Goal: Obtain resource: Download file/media

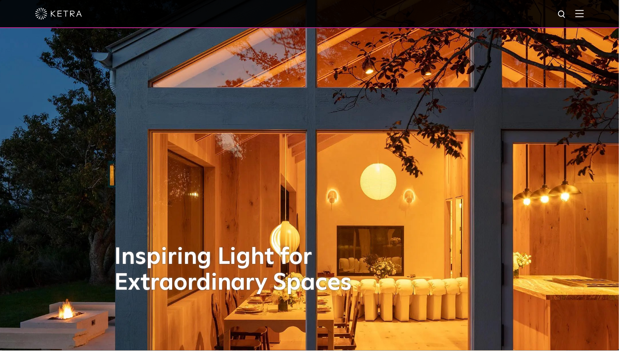
click at [585, 10] on img at bounding box center [580, 13] width 9 height 7
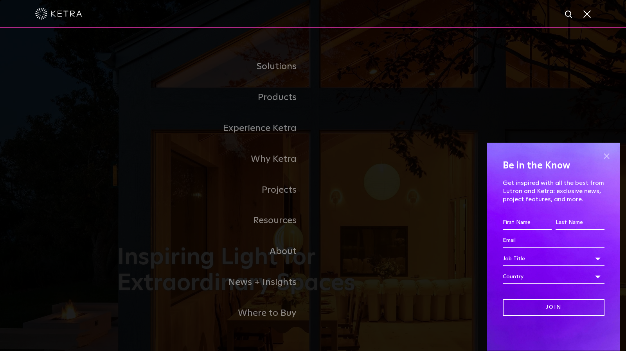
click at [607, 156] on span at bounding box center [606, 157] width 12 height 12
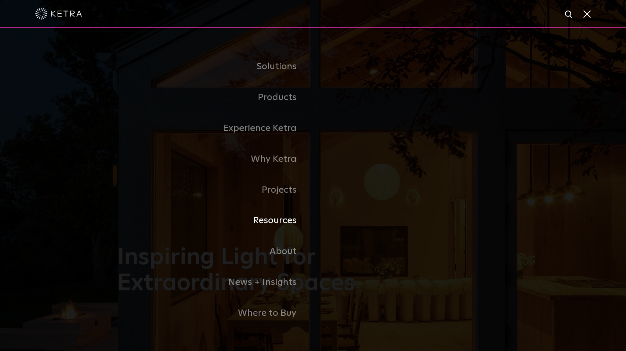
click at [269, 222] on link "Resources" at bounding box center [215, 220] width 196 height 31
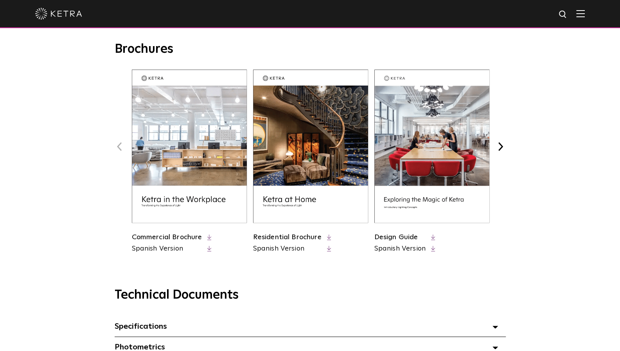
click at [299, 208] on img at bounding box center [310, 146] width 115 height 153
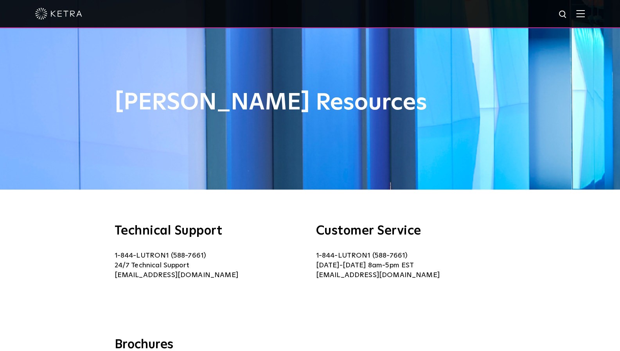
click at [585, 17] on img at bounding box center [580, 13] width 9 height 7
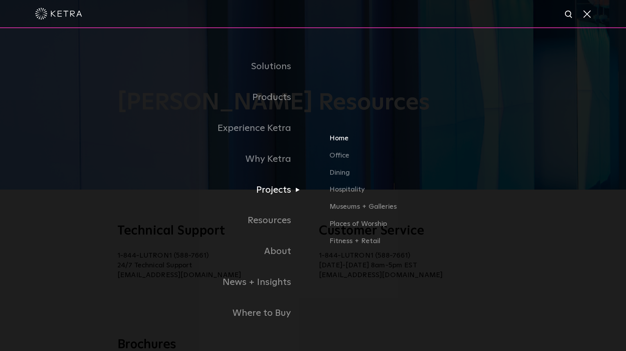
click at [344, 143] on link "Home" at bounding box center [452, 141] width 246 height 17
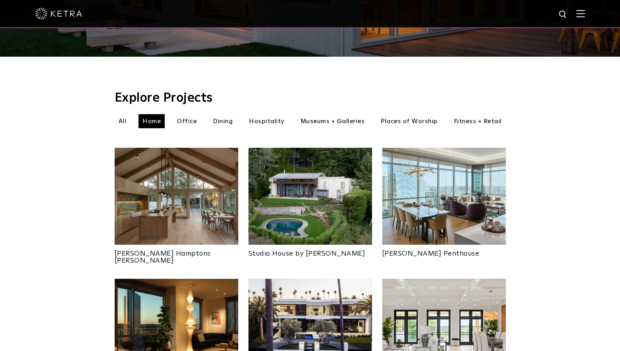
scroll to position [210, 0]
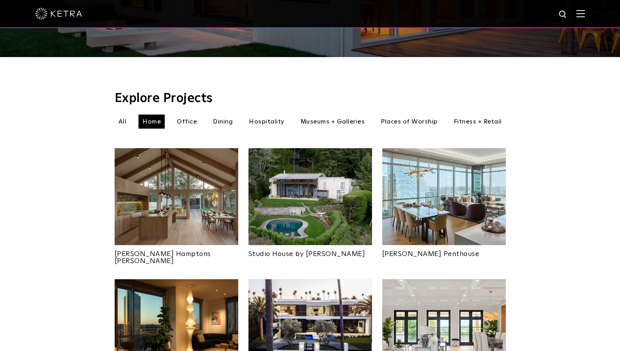
click at [190, 115] on li "Office" at bounding box center [187, 122] width 28 height 14
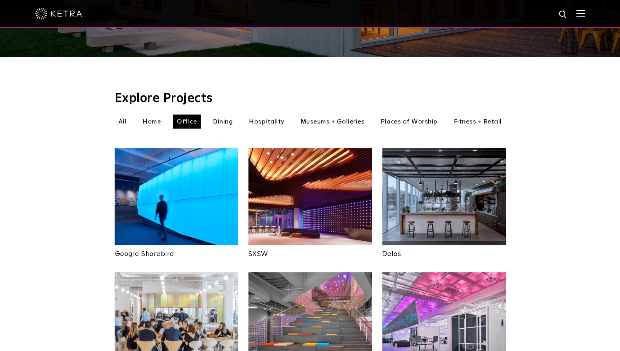
click at [147, 115] on li "Home" at bounding box center [151, 122] width 26 height 14
